Goal: Task Accomplishment & Management: Use online tool/utility

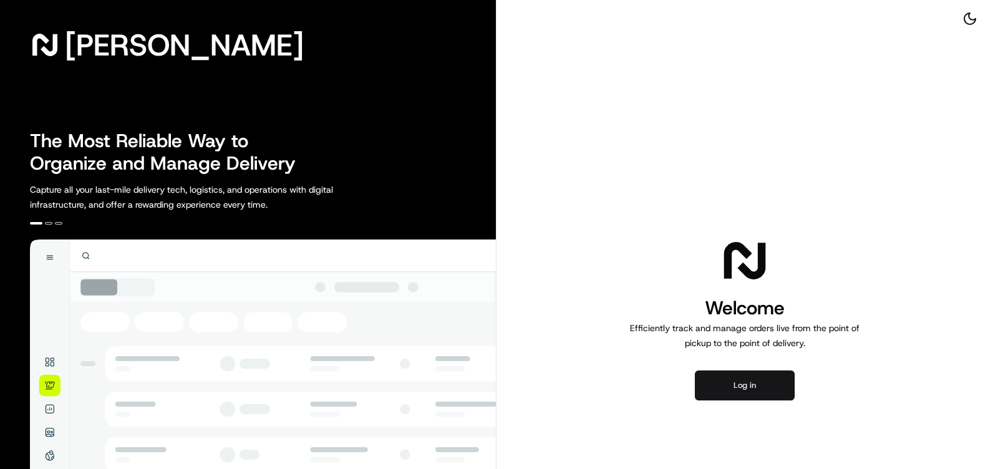
click at [768, 390] on button "Log in" at bounding box center [745, 385] width 100 height 30
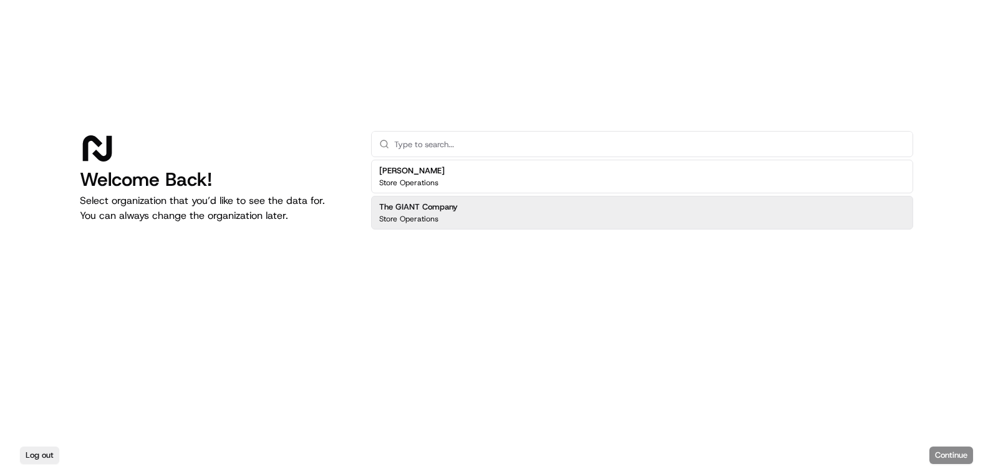
click at [439, 216] on div "Store Operations" at bounding box center [418, 219] width 79 height 10
click at [961, 453] on button "Continue" at bounding box center [951, 455] width 44 height 17
